Goal: Task Accomplishment & Management: Manage account settings

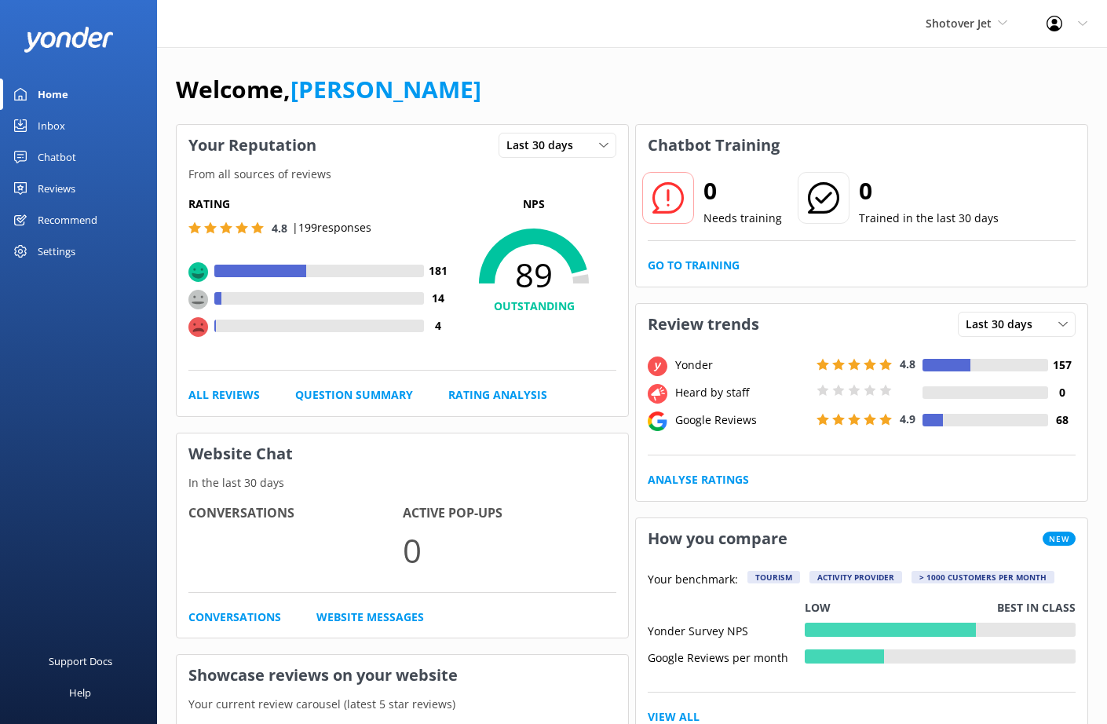
click at [55, 185] on div "Reviews" at bounding box center [57, 188] width 38 height 31
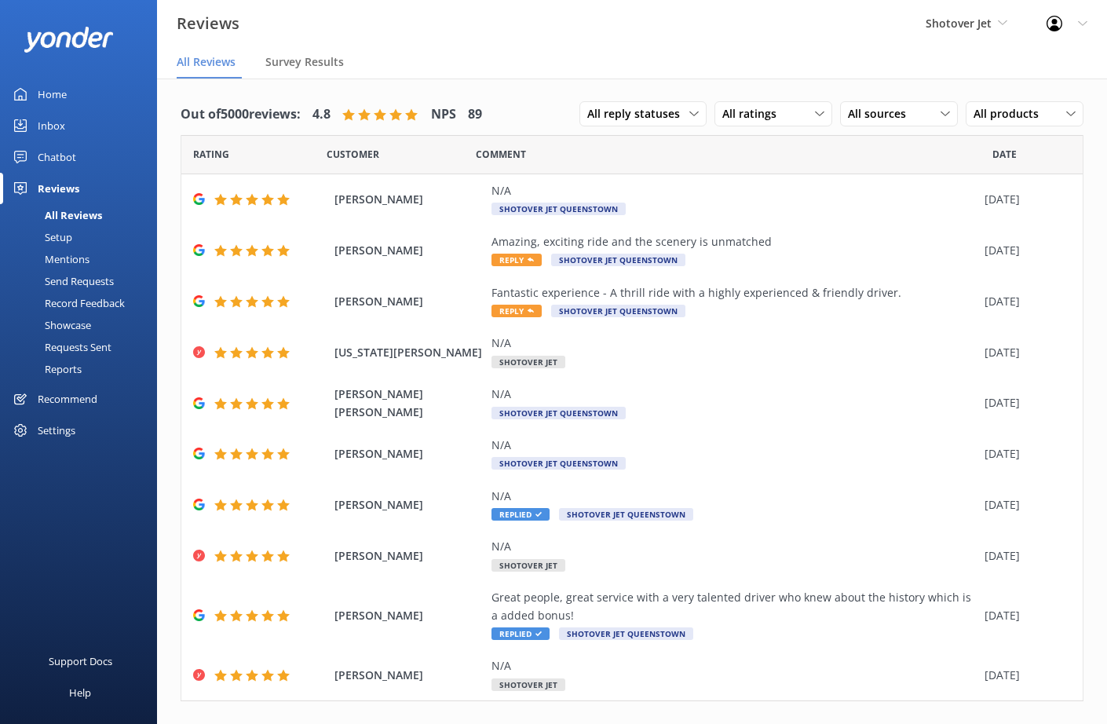
click at [62, 242] on div "Setup" at bounding box center [40, 237] width 63 height 22
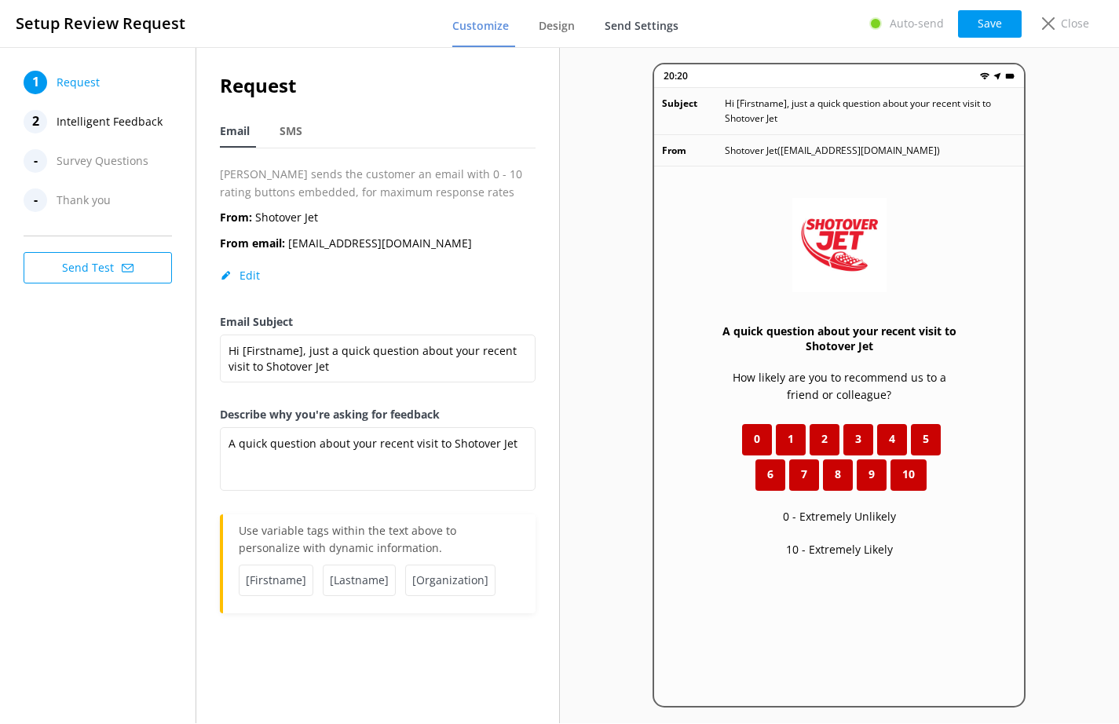
click at [646, 33] on span "Send Settings" at bounding box center [642, 26] width 74 height 16
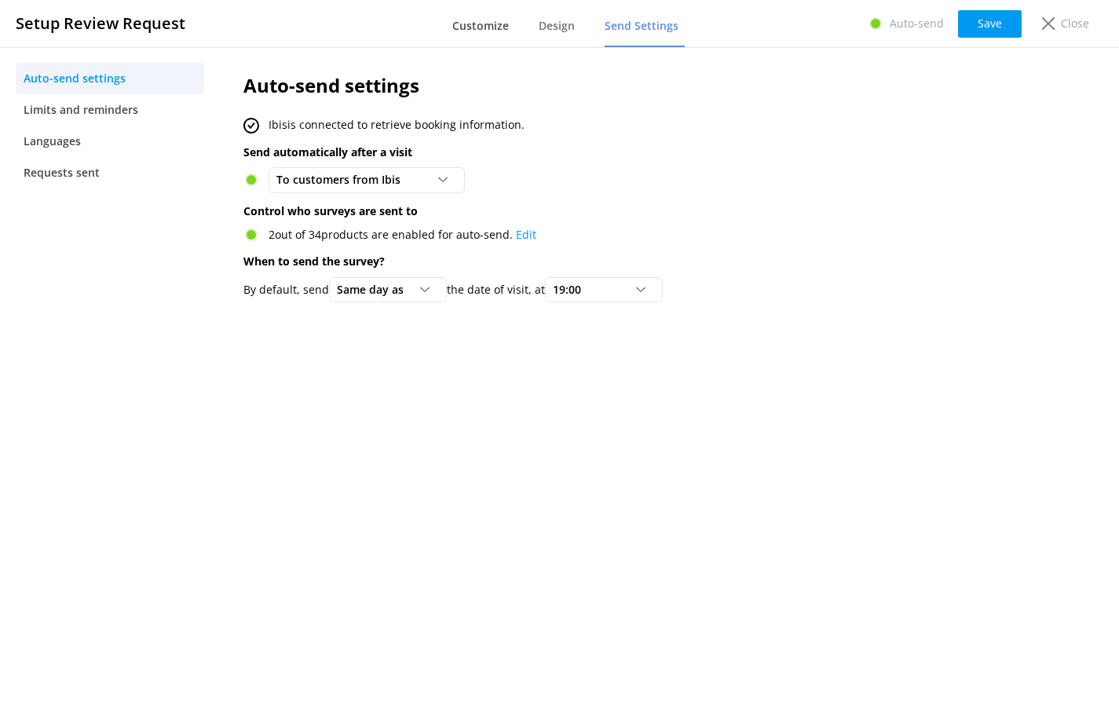
click at [485, 19] on span "Customize" at bounding box center [480, 26] width 57 height 16
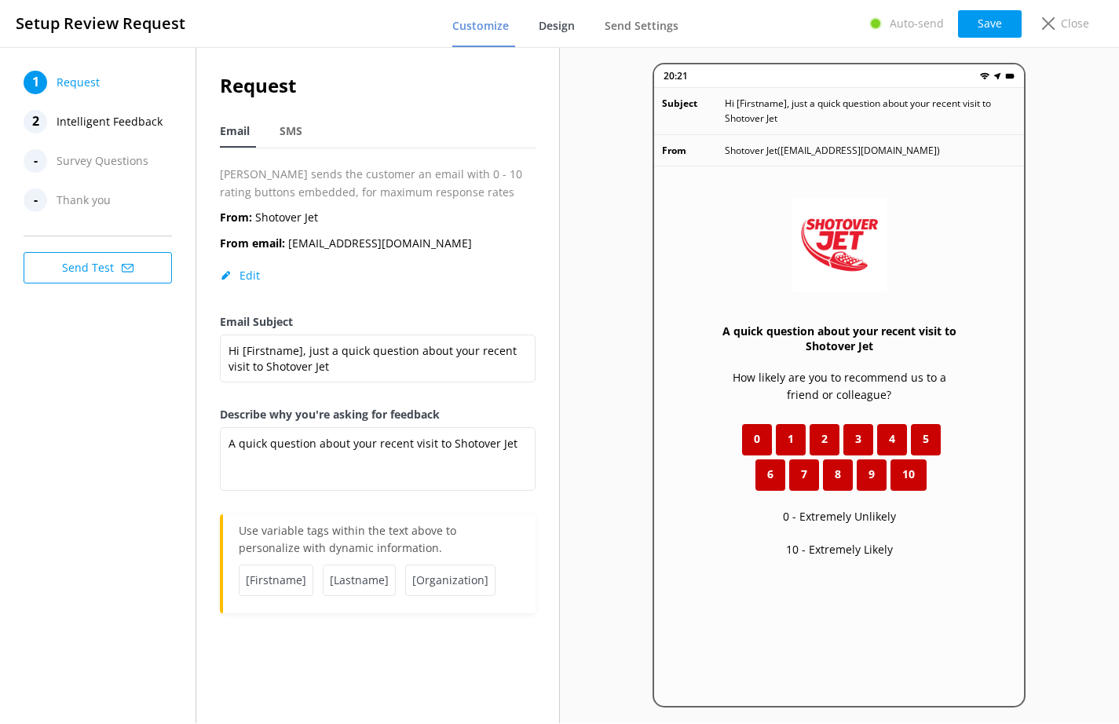
click at [573, 25] on span "Design" at bounding box center [557, 26] width 36 height 16
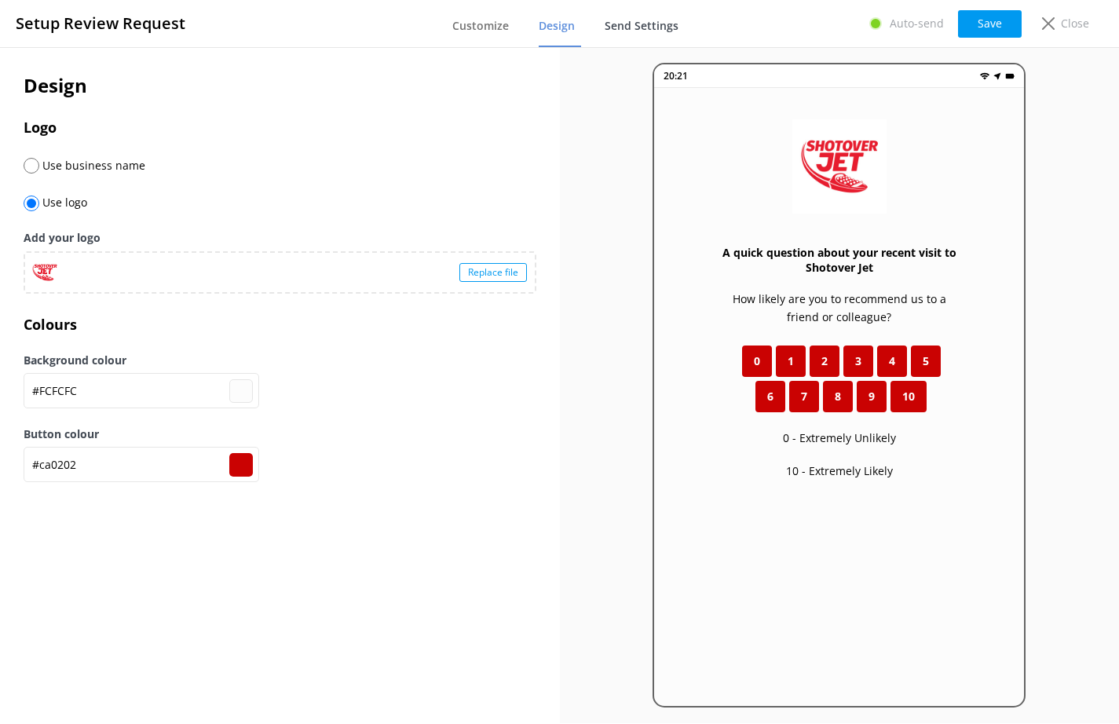
click at [638, 34] on link "Send Settings" at bounding box center [645, 26] width 80 height 41
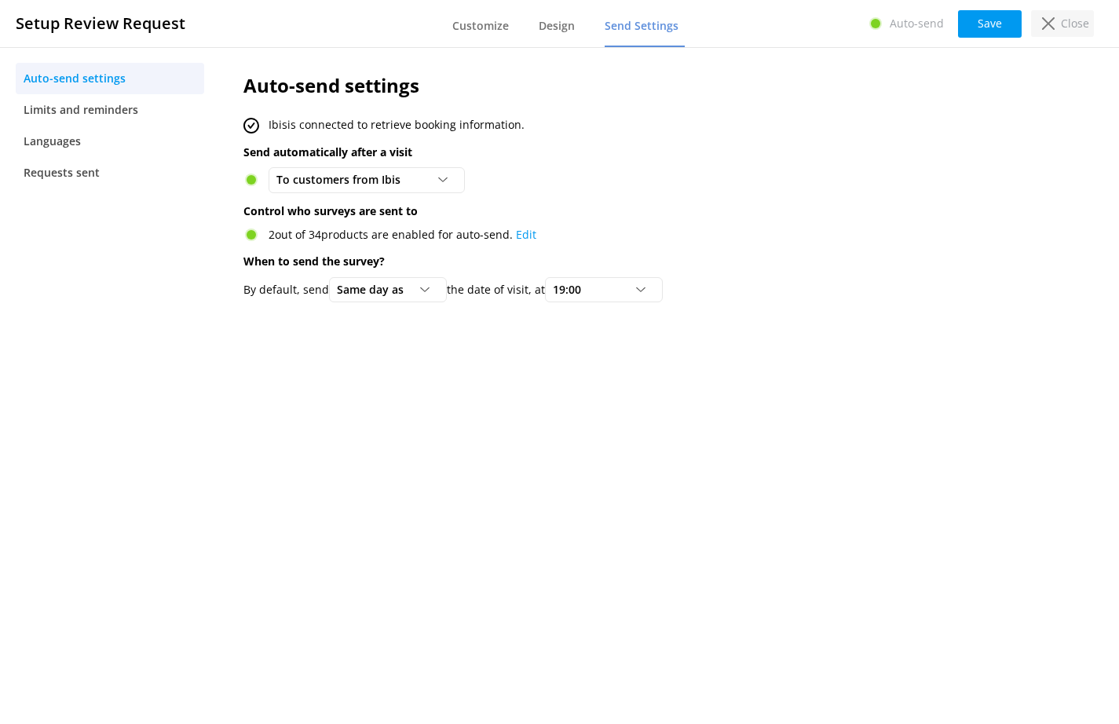
click at [1056, 26] on div "Close" at bounding box center [1062, 23] width 63 height 27
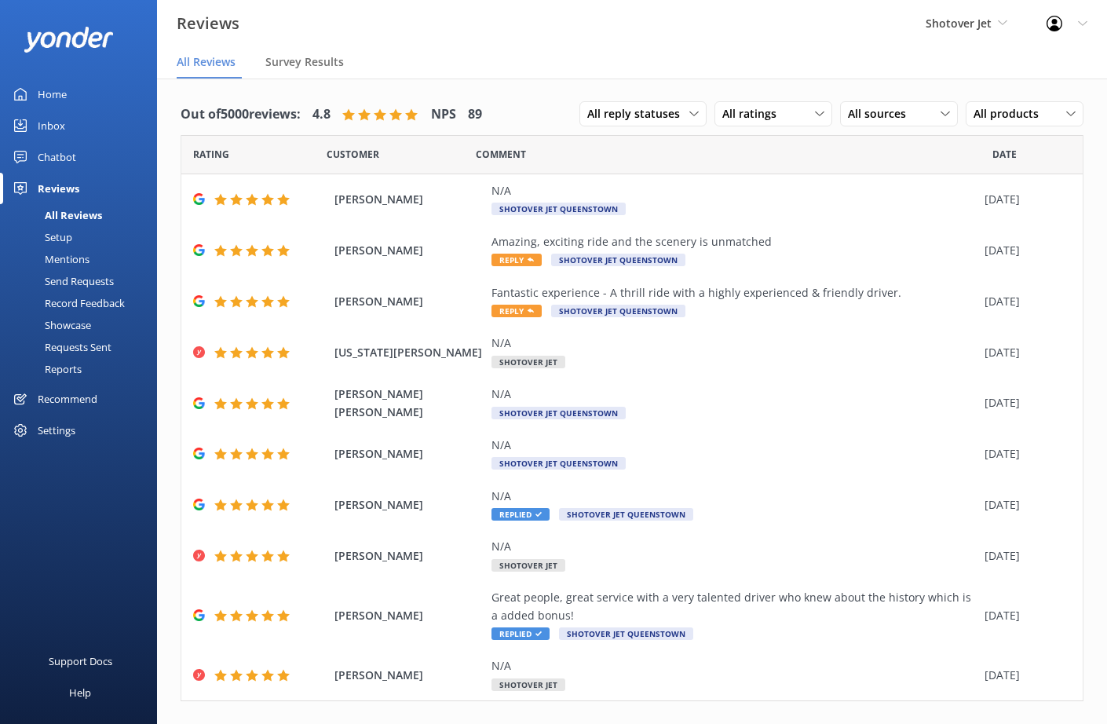
click at [60, 435] on div "Settings" at bounding box center [57, 430] width 38 height 31
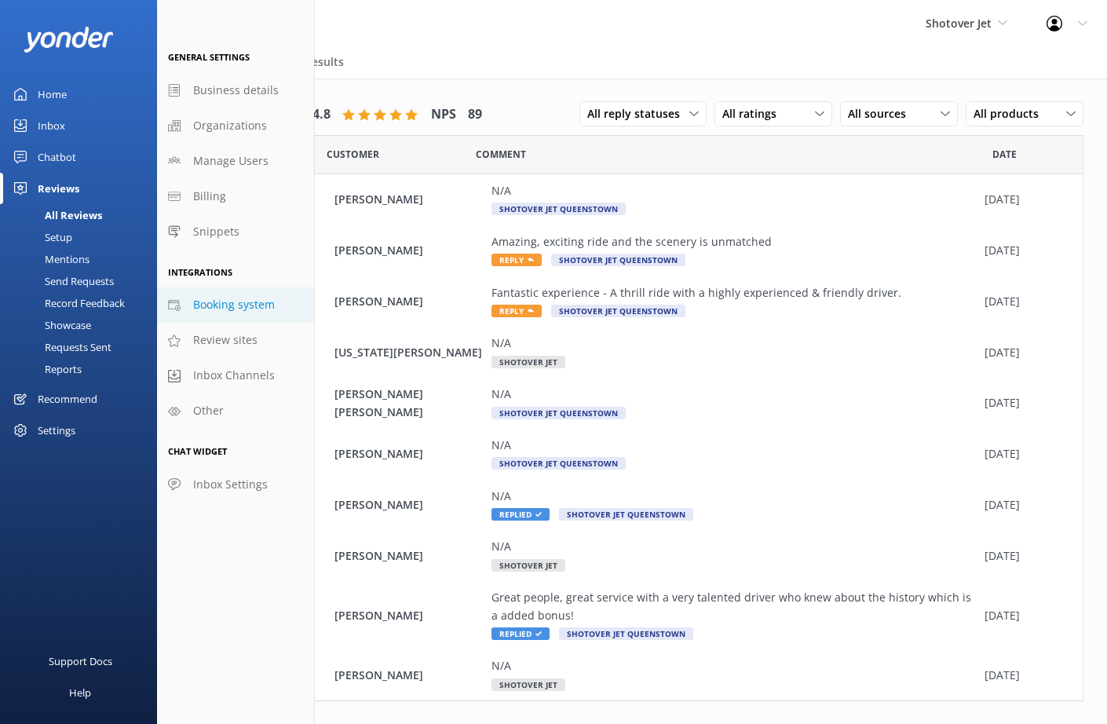
click at [221, 313] on span "Booking system" at bounding box center [234, 304] width 82 height 17
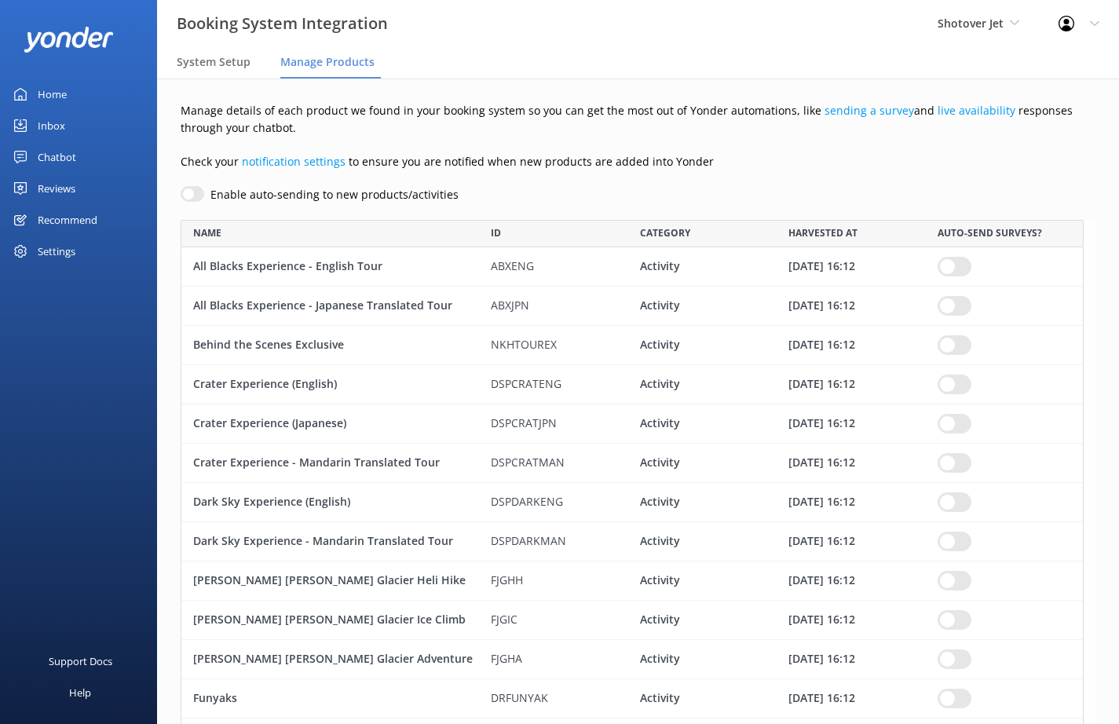
scroll to position [1352, 891]
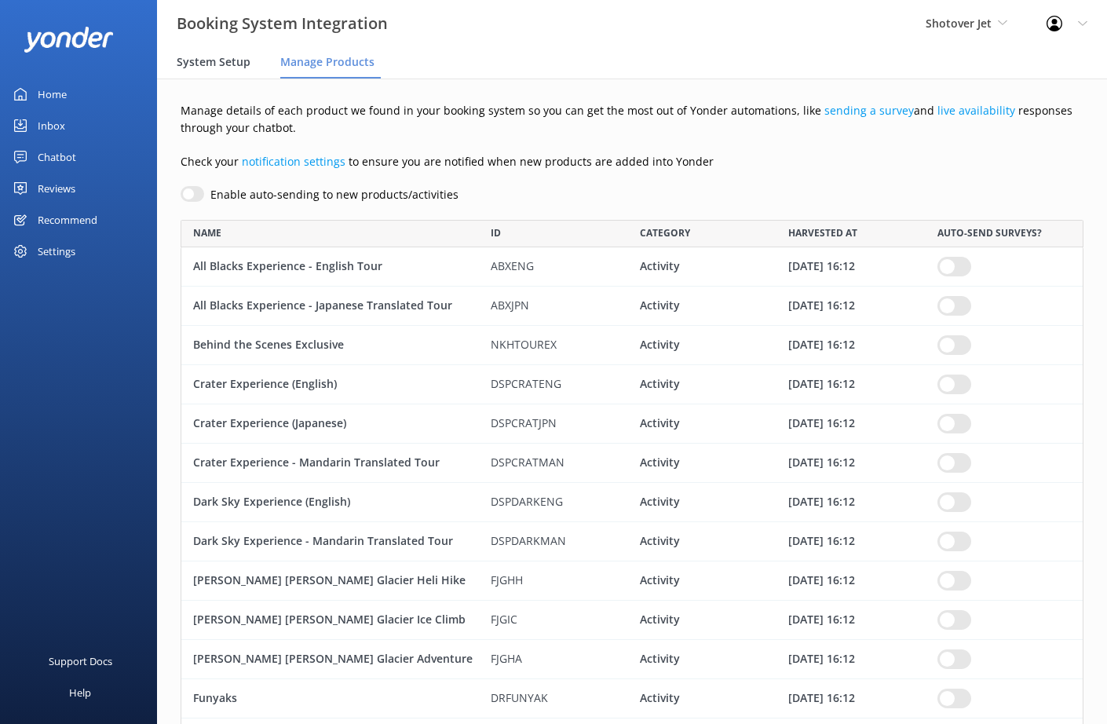
click at [218, 66] on span "System Setup" at bounding box center [214, 62] width 74 height 16
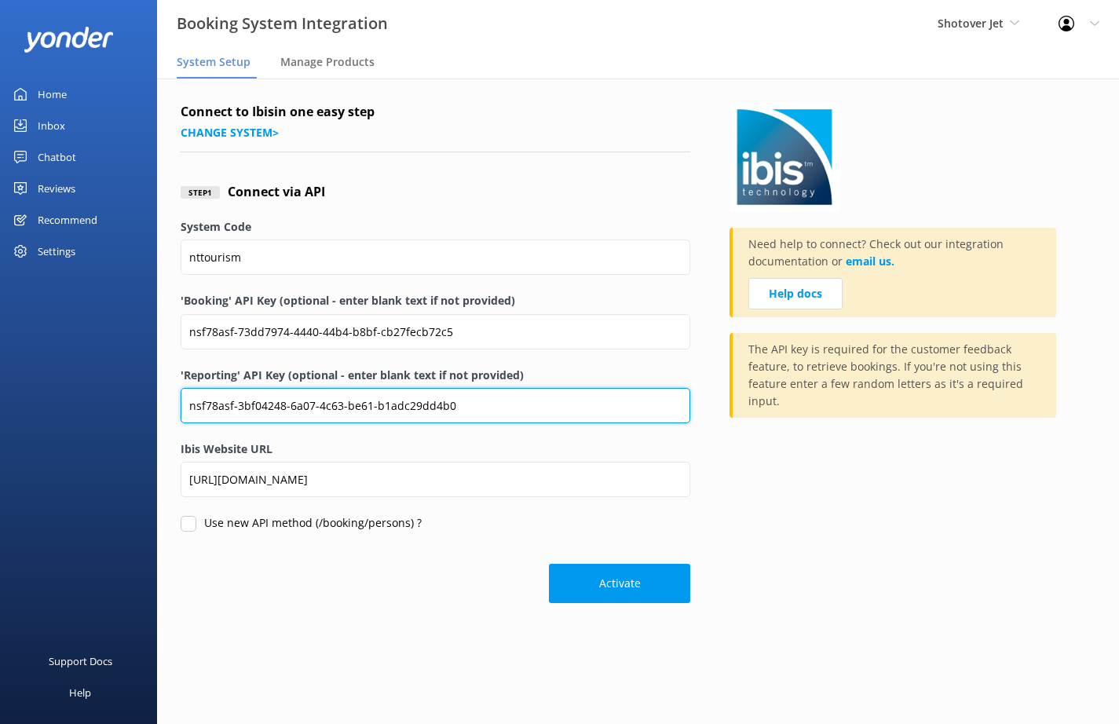
click at [475, 408] on input "nsf78asf-3bf04248-6a07-4c63-be61-b1adc29dd4b0" at bounding box center [436, 405] width 510 height 35
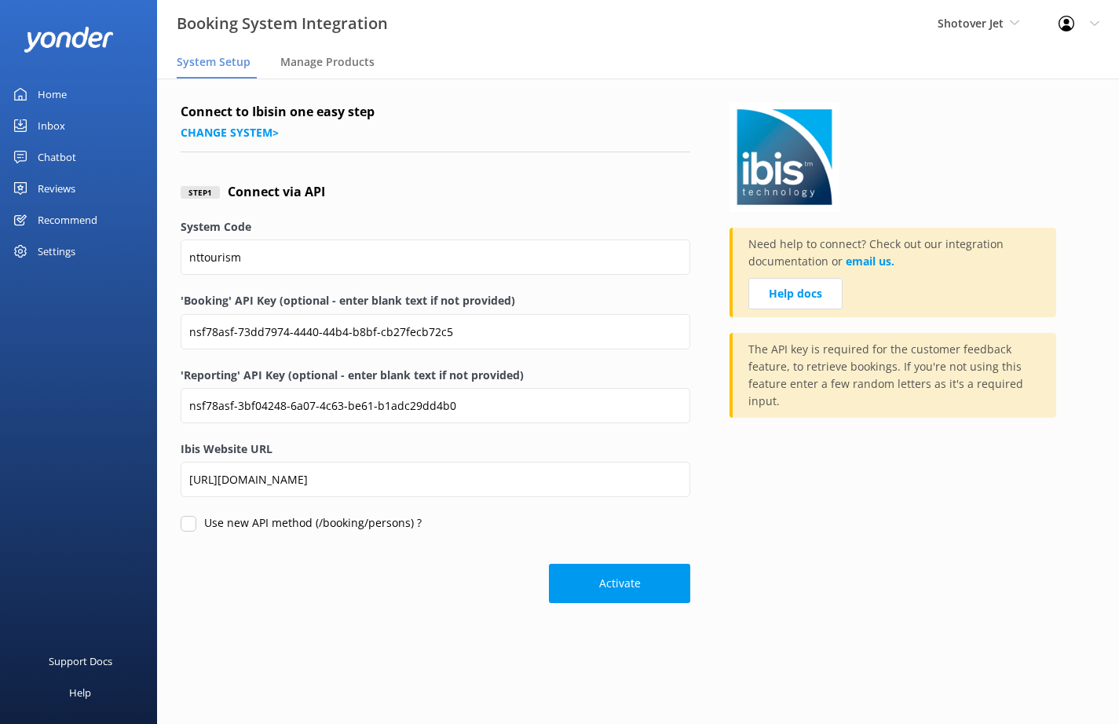
click at [414, 628] on div "Connect to Ibis in one easy step Change system > Step 1 Connect via API System …" at bounding box center [638, 357] width 962 height 556
click at [51, 196] on div "Reviews" at bounding box center [57, 188] width 38 height 31
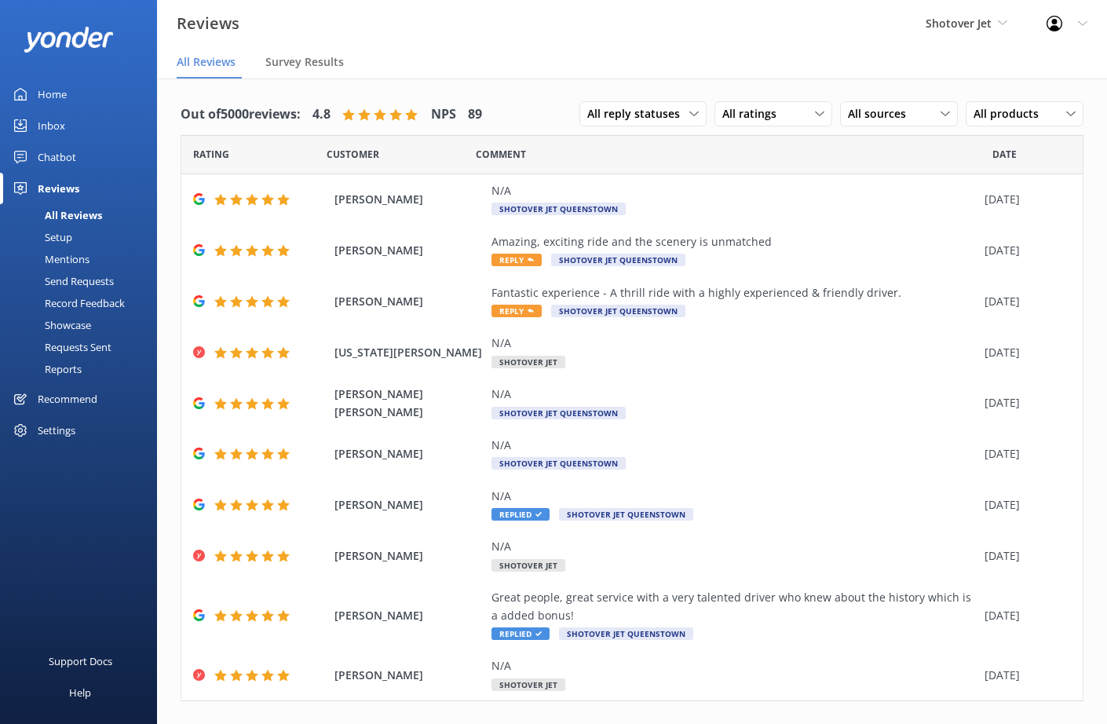
click at [65, 239] on div "Setup" at bounding box center [40, 237] width 63 height 22
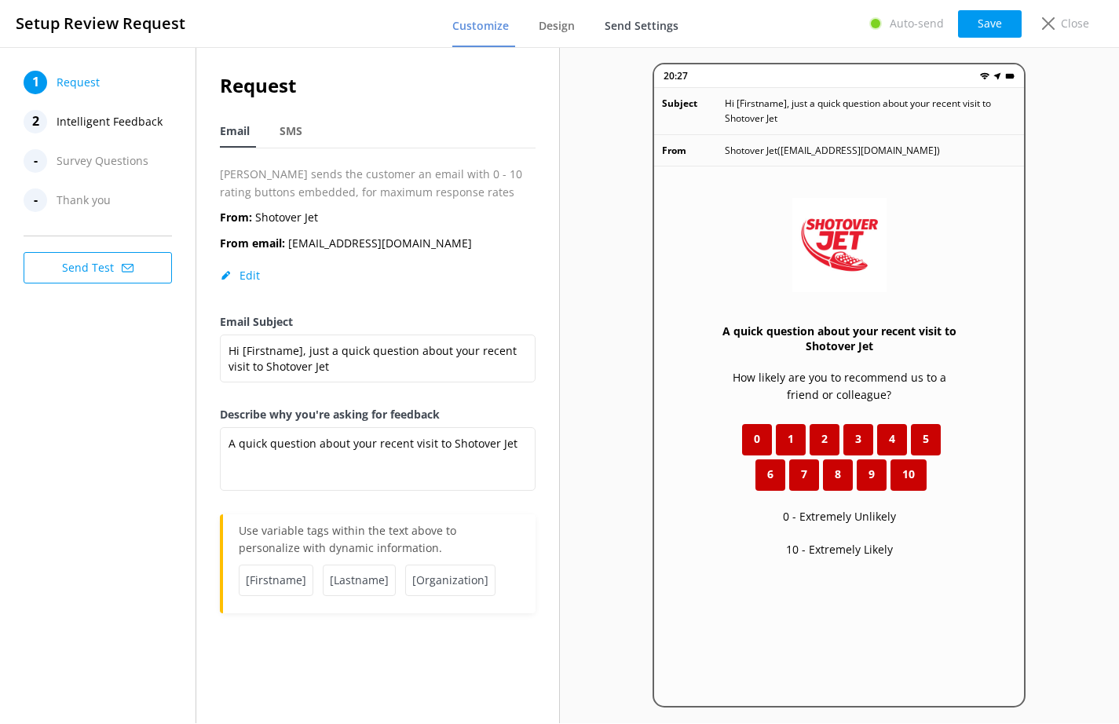
click at [639, 33] on span "Send Settings" at bounding box center [642, 26] width 74 height 16
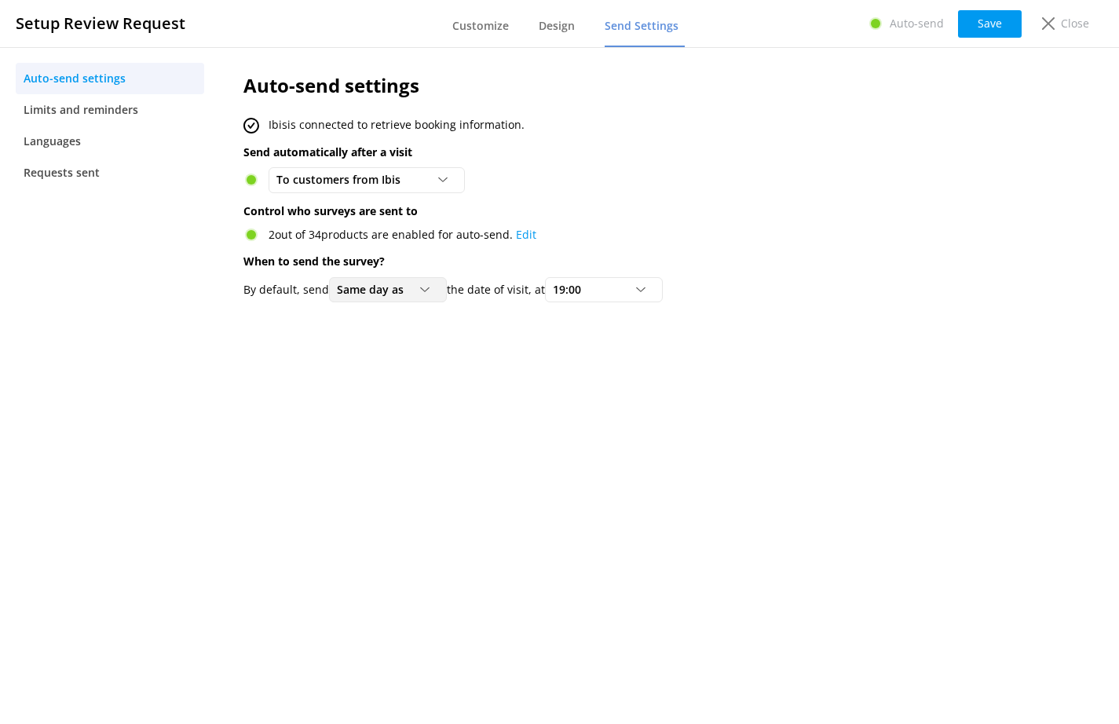
click at [422, 293] on icon at bounding box center [424, 289] width 9 height 9
click at [697, 387] on div "Auto-send settings Ibis is connected to retrieve booking information. Send auto…" at bounding box center [612, 385] width 784 height 676
click at [1060, 27] on div "Close" at bounding box center [1062, 23] width 63 height 27
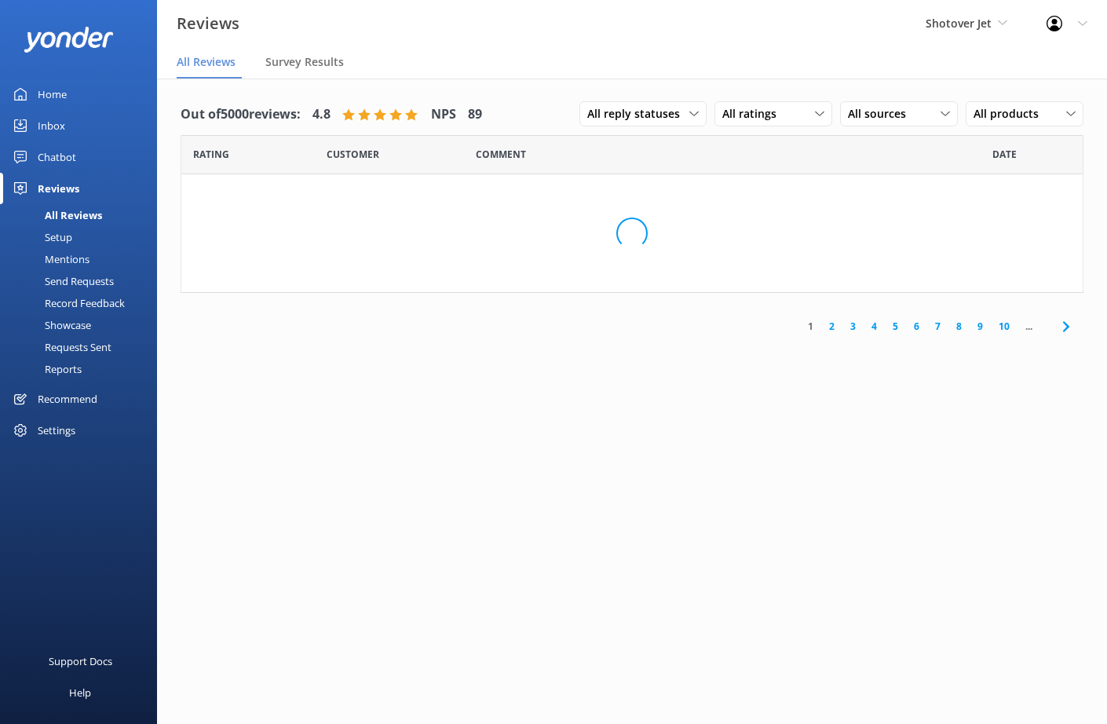
click at [71, 442] on div "Settings" at bounding box center [57, 430] width 38 height 31
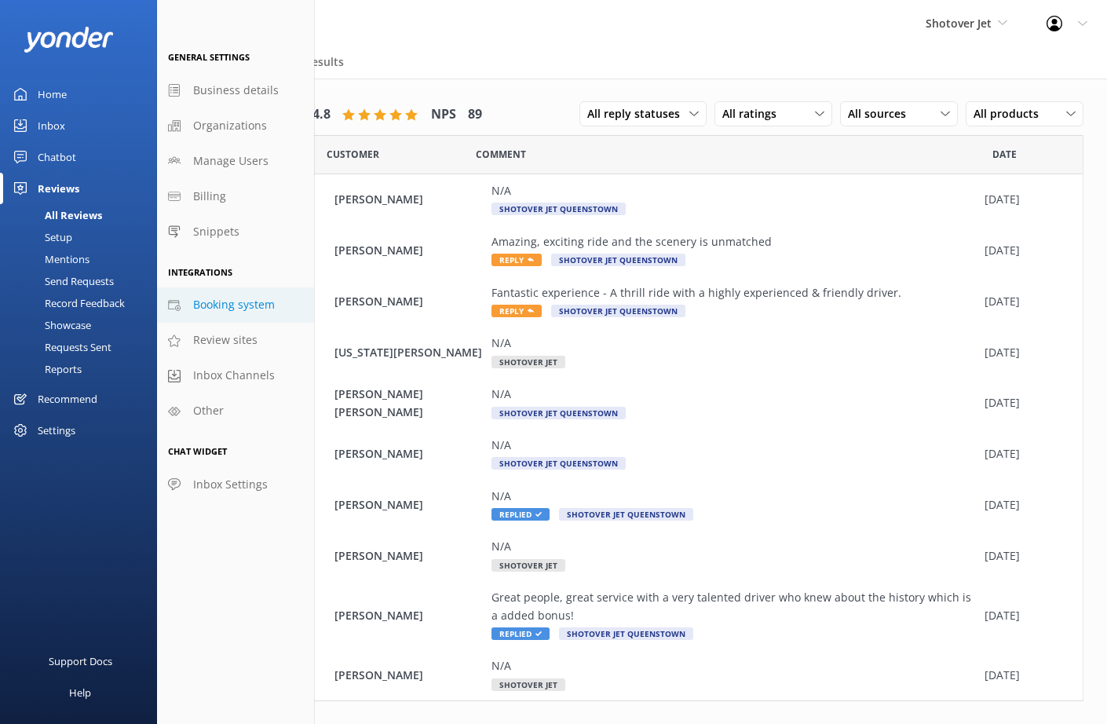
click at [217, 312] on span "Booking system" at bounding box center [234, 304] width 82 height 17
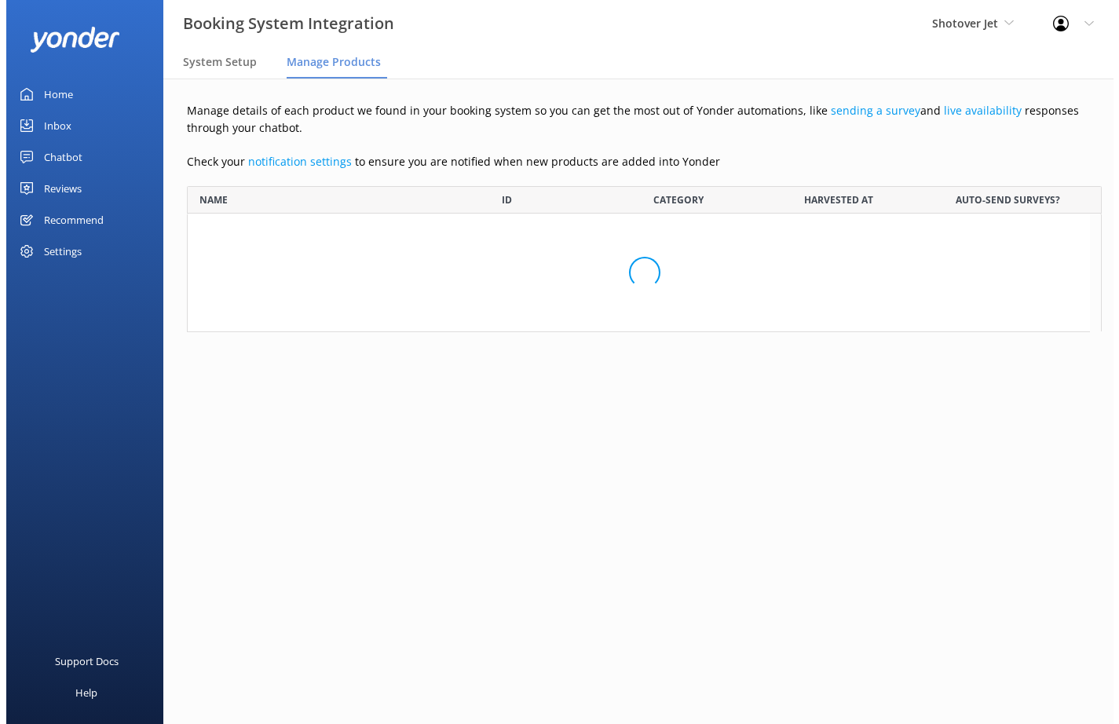
scroll to position [1352, 891]
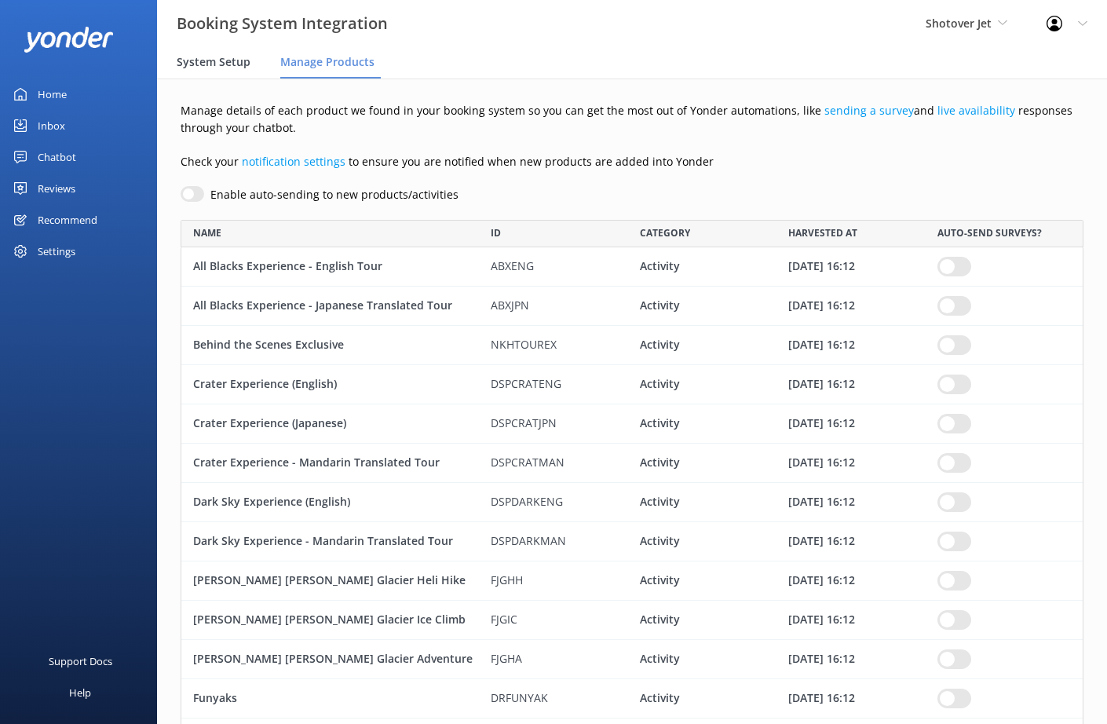
click at [228, 62] on span "System Setup" at bounding box center [214, 62] width 74 height 16
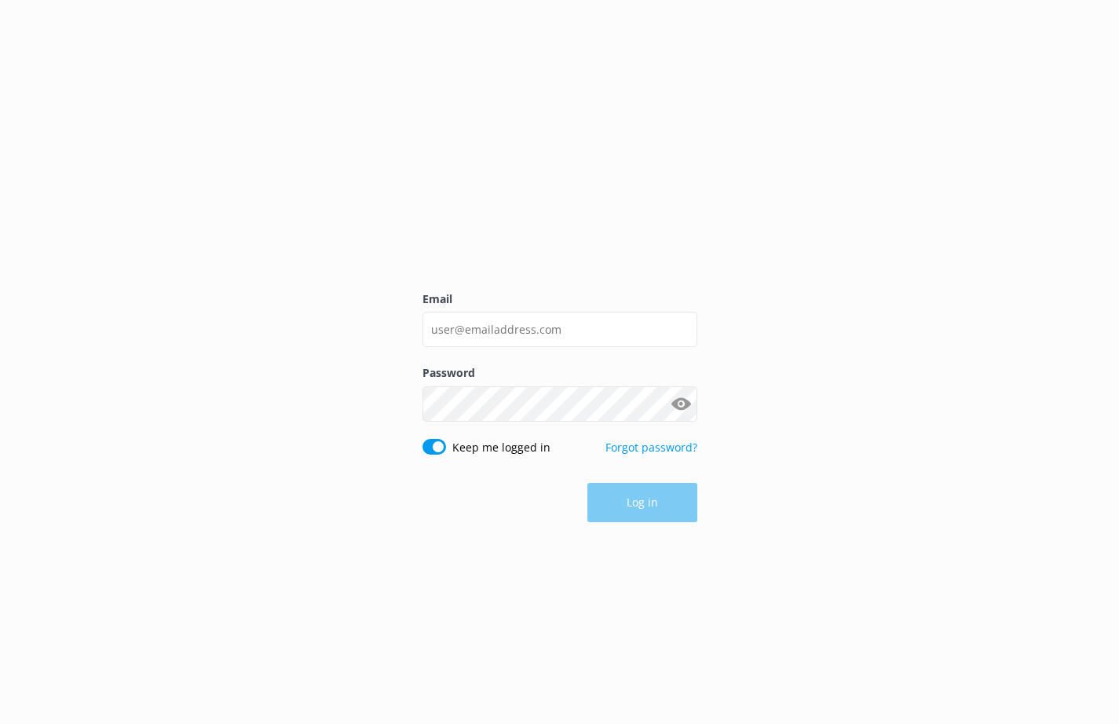
type input "[PERSON_NAME][EMAIL_ADDRESS][DOMAIN_NAME]"
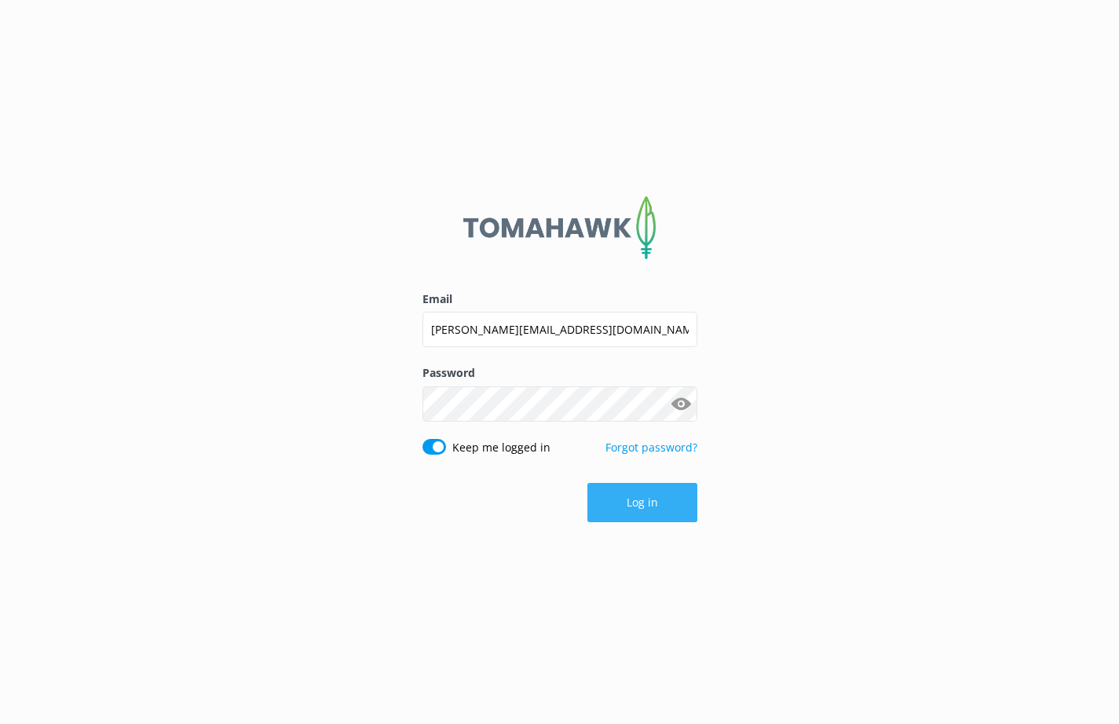
click at [677, 511] on button "Log in" at bounding box center [642, 502] width 110 height 39
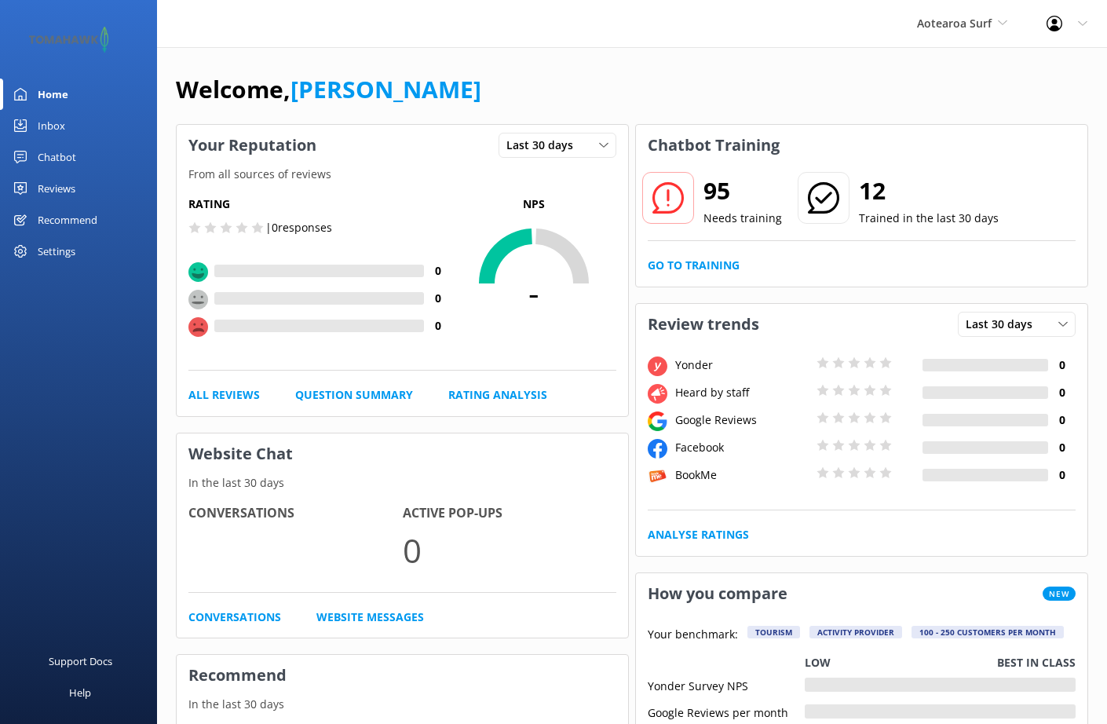
click at [64, 247] on div "Settings" at bounding box center [57, 251] width 38 height 31
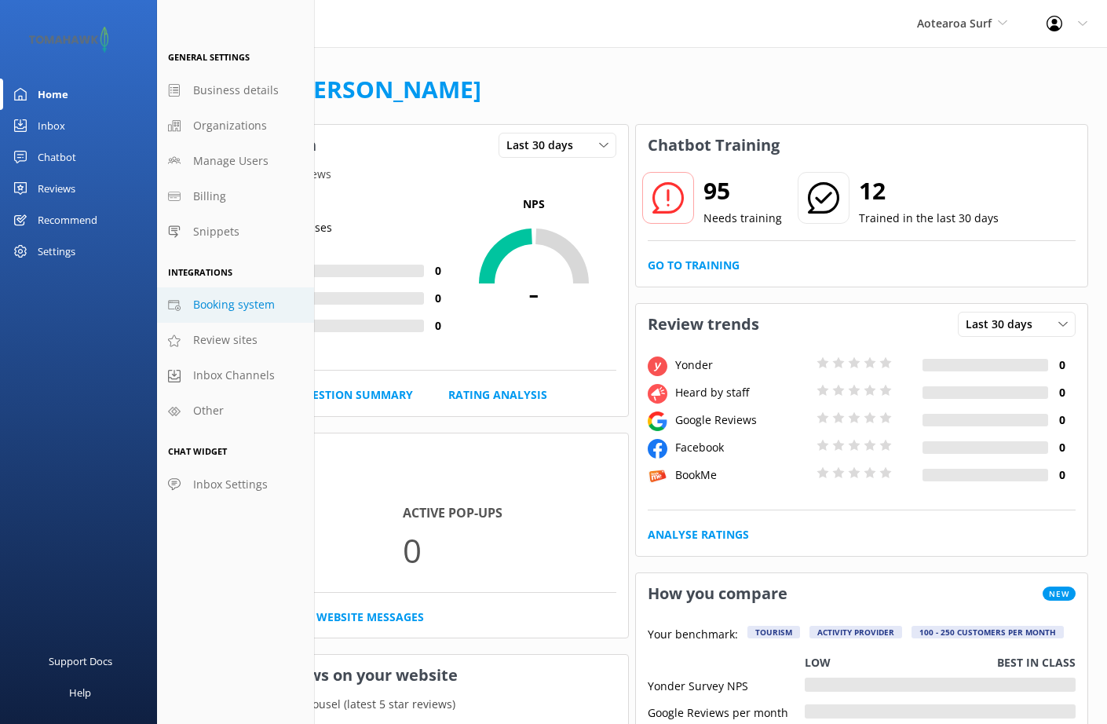
click at [243, 302] on span "Booking system" at bounding box center [234, 304] width 82 height 17
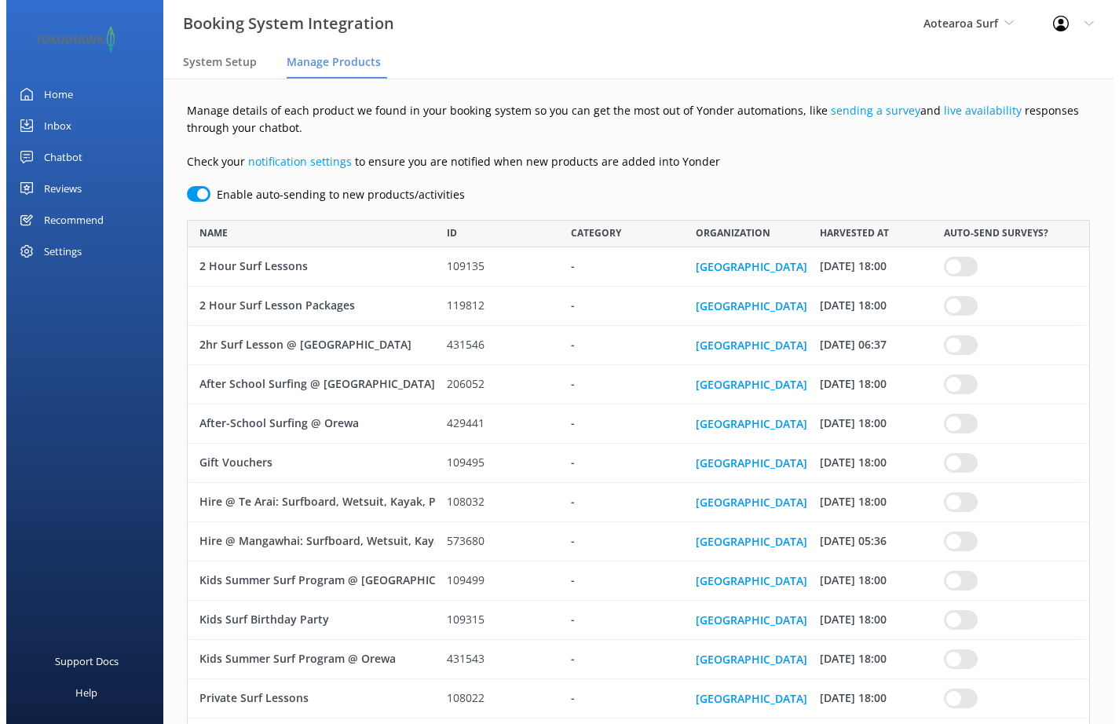
scroll to position [723, 891]
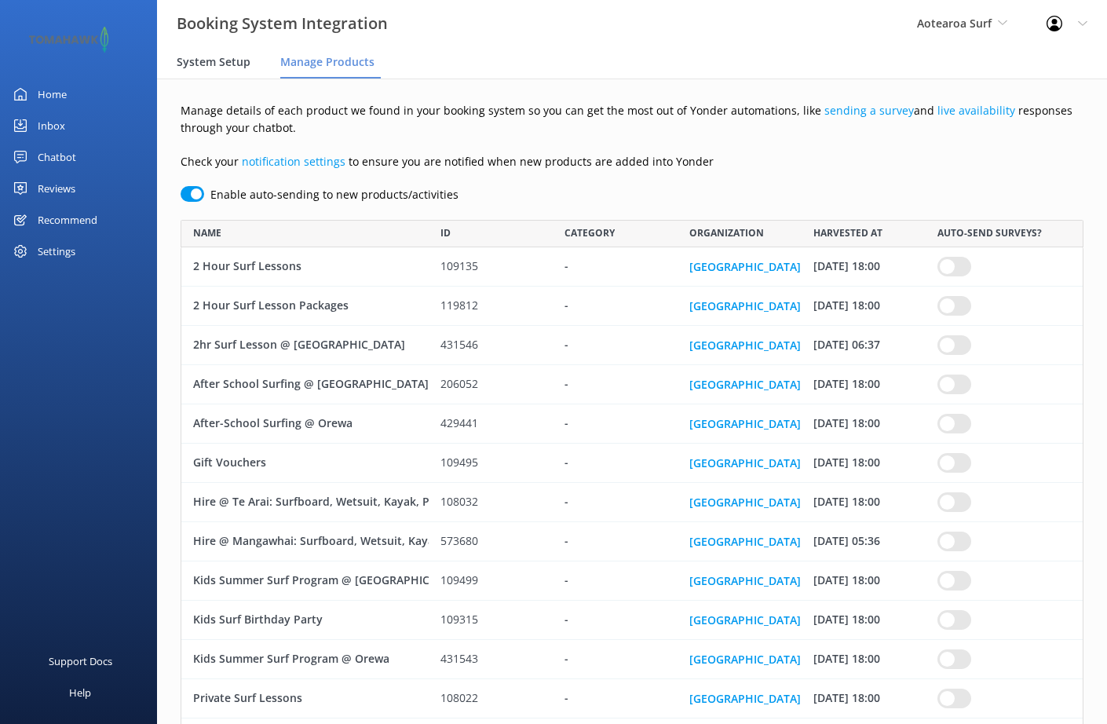
click at [223, 59] on span "System Setup" at bounding box center [214, 62] width 74 height 16
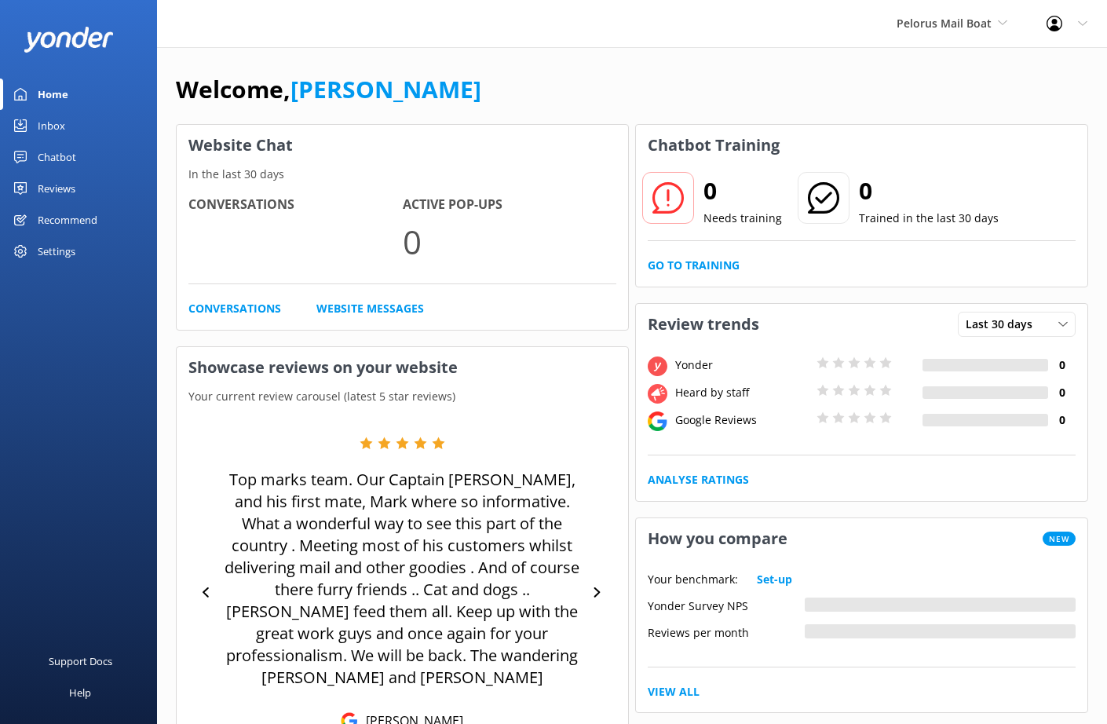
click at [78, 254] on div "Settings" at bounding box center [78, 251] width 157 height 31
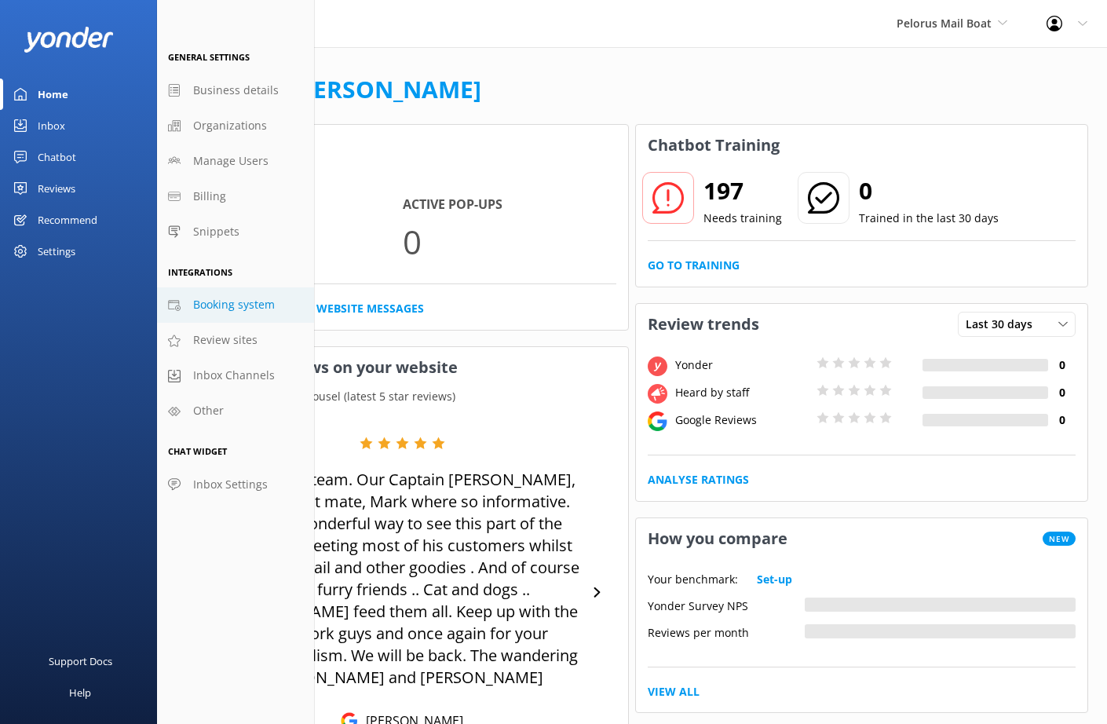
click at [234, 298] on span "Booking system" at bounding box center [234, 304] width 82 height 17
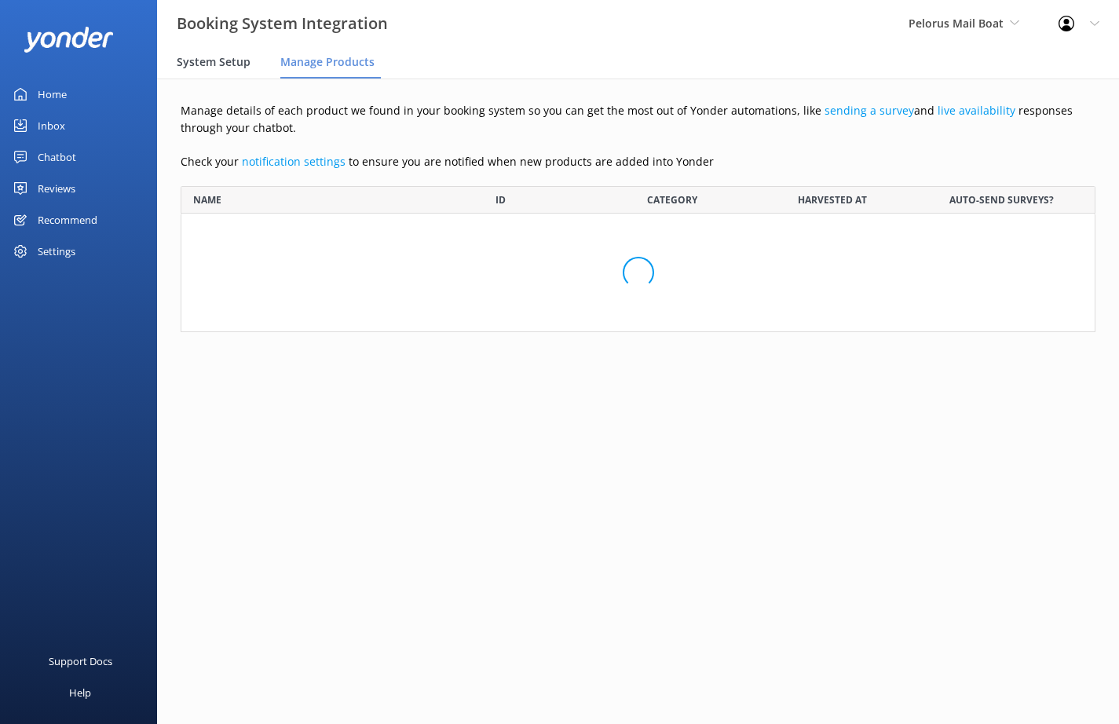
scroll to position [1273, 891]
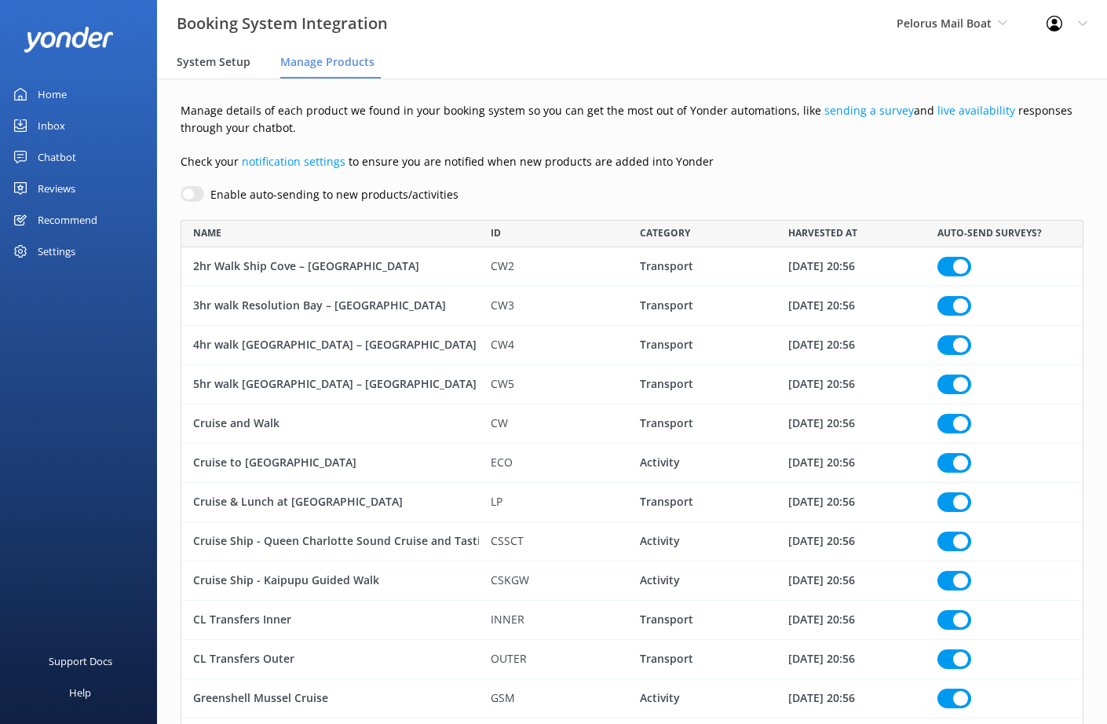
click at [210, 61] on span "System Setup" at bounding box center [214, 62] width 74 height 16
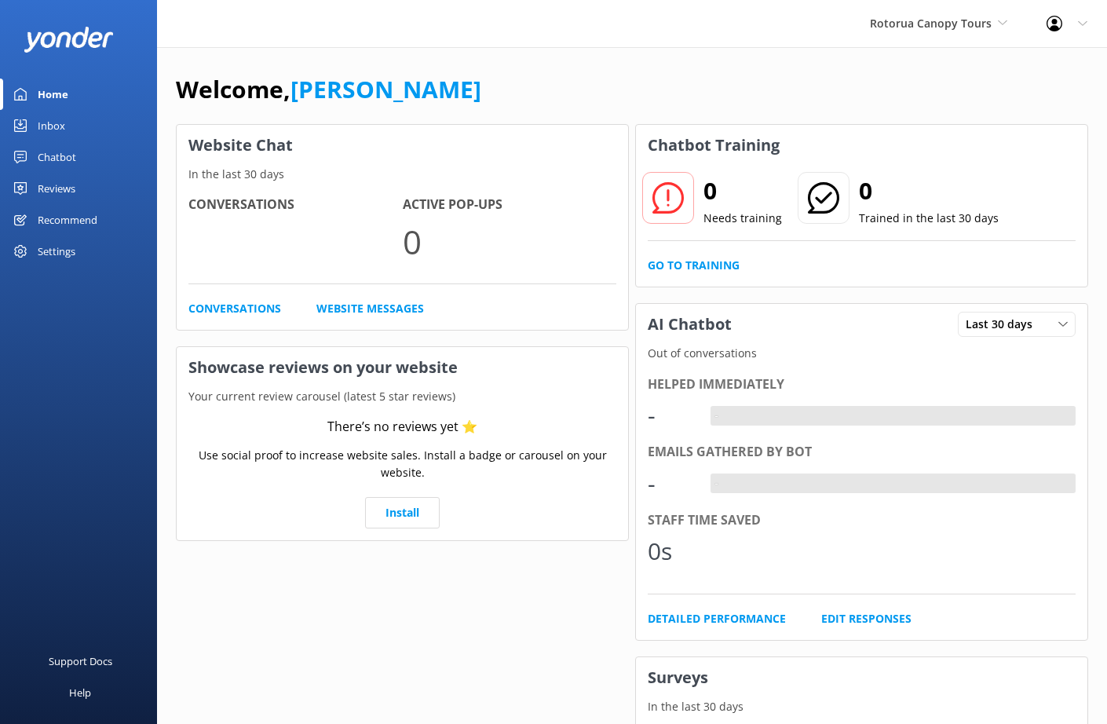
click at [79, 254] on div "Settings" at bounding box center [78, 251] width 157 height 31
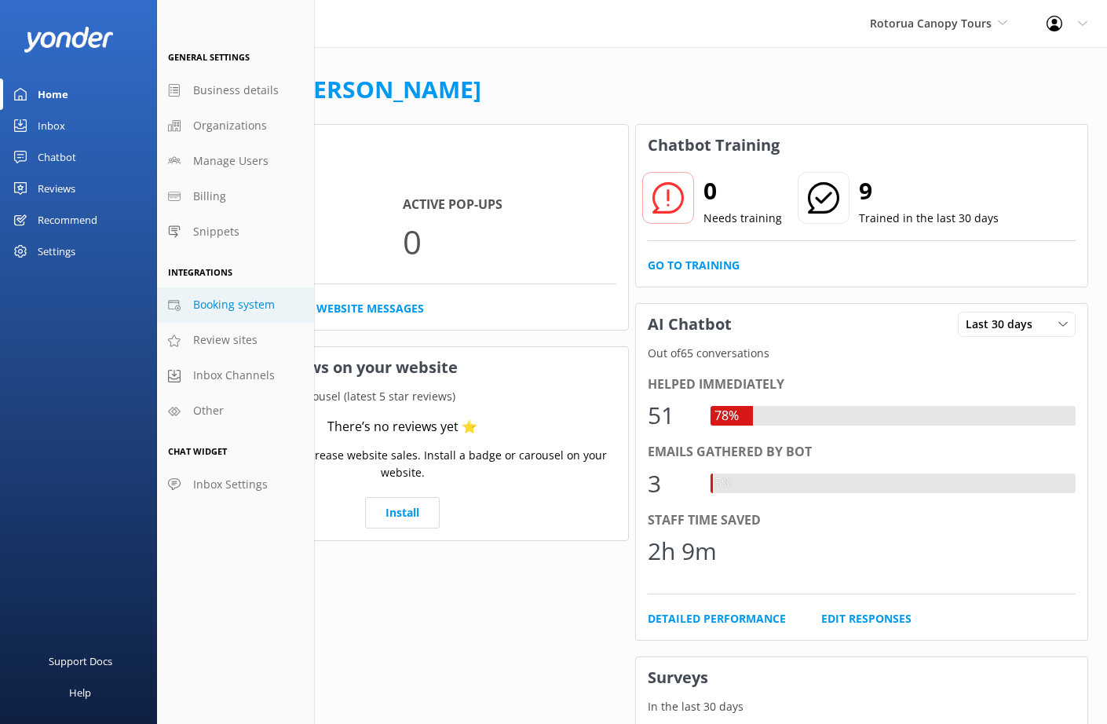
click at [206, 302] on span "Booking system" at bounding box center [234, 304] width 82 height 17
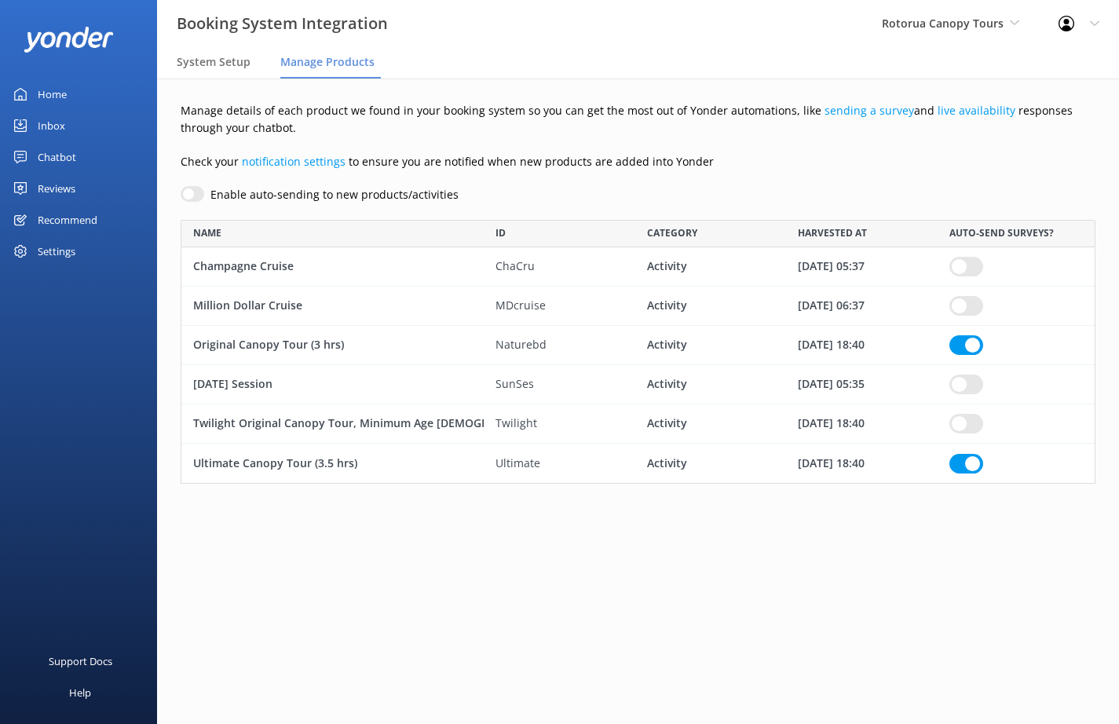
scroll to position [252, 903]
click at [207, 70] on div "System Setup" at bounding box center [217, 62] width 80 height 31
